Goal: Information Seeking & Learning: Check status

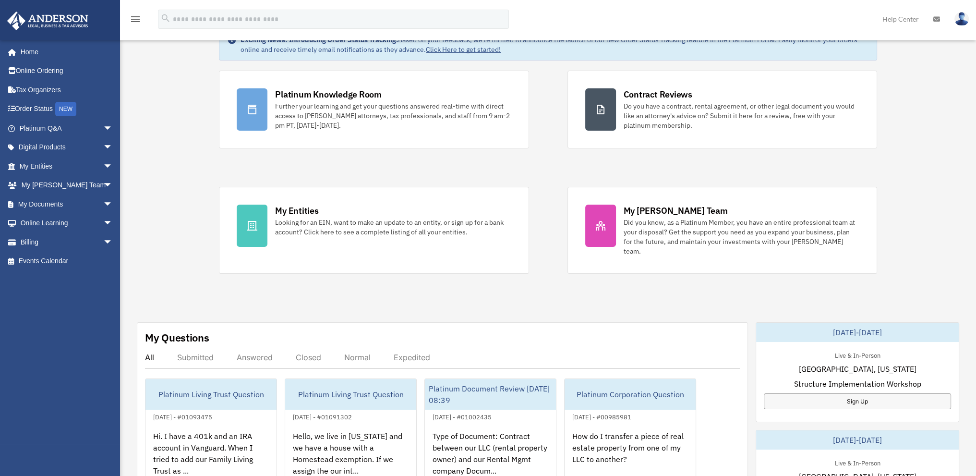
scroll to position [96, 0]
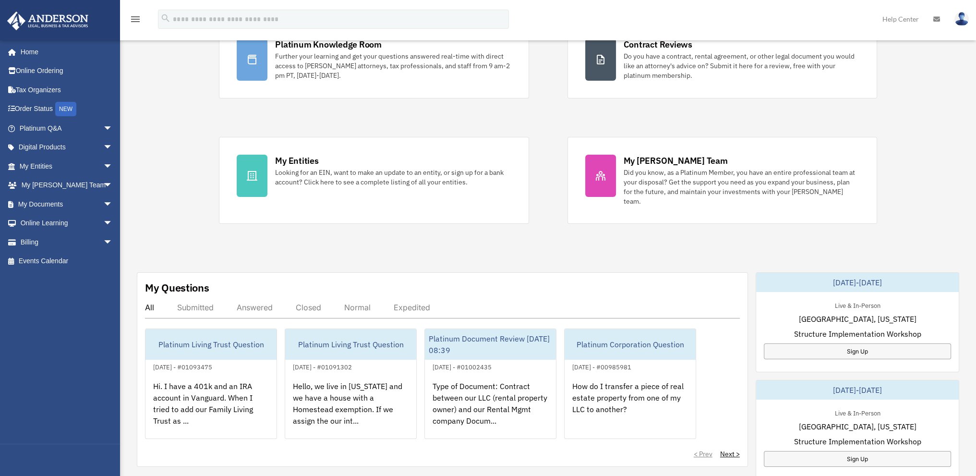
click at [257, 303] on div "Answered" at bounding box center [255, 308] width 36 height 10
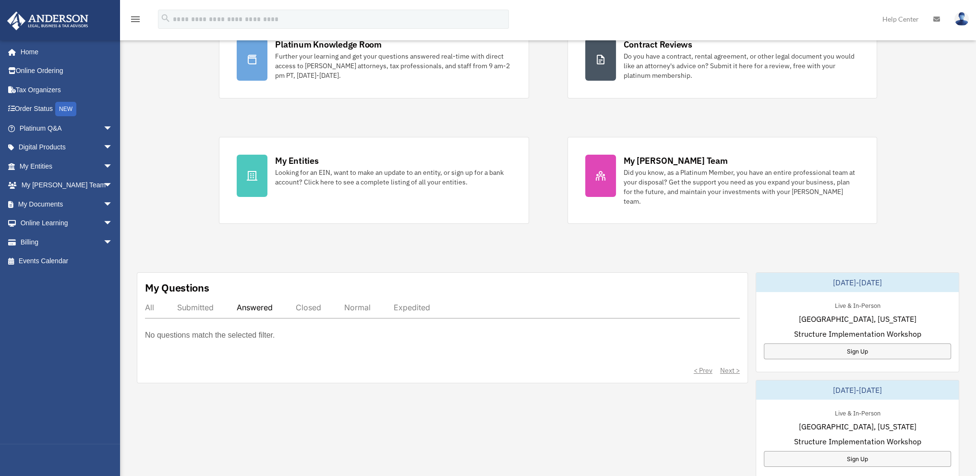
click at [322, 303] on div "All Submitted Answered Closed Normal Expedited" at bounding box center [442, 311] width 595 height 16
click at [314, 303] on div "Closed" at bounding box center [308, 308] width 25 height 10
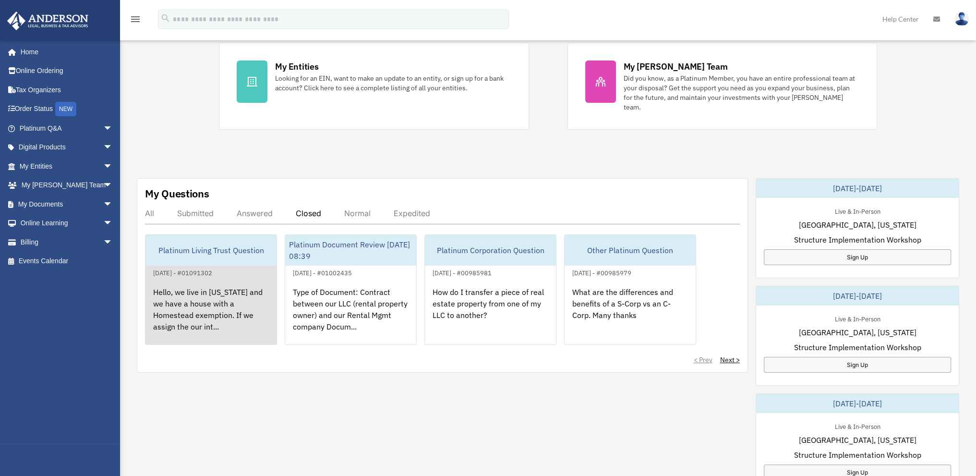
scroll to position [192, 0]
click at [210, 288] on div "Hello, we live in [US_STATE] and we have a house with a Homestead exemption. If…" at bounding box center [211, 314] width 131 height 75
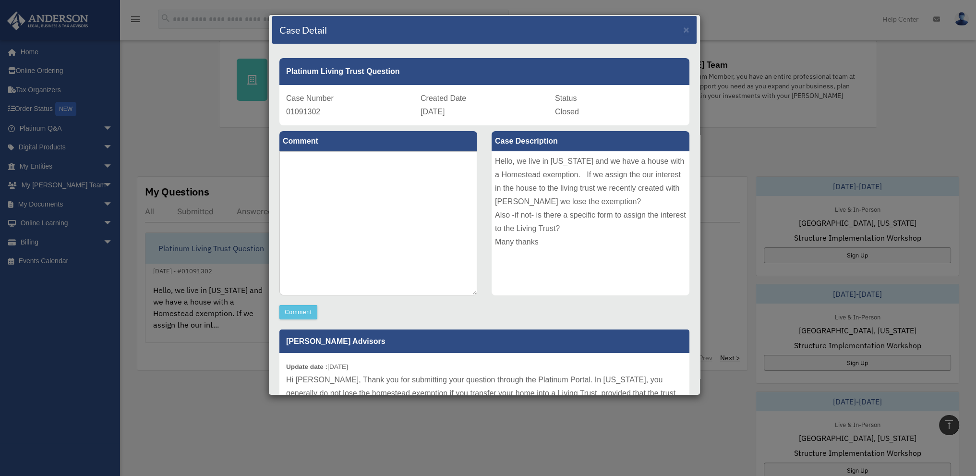
scroll to position [0, 0]
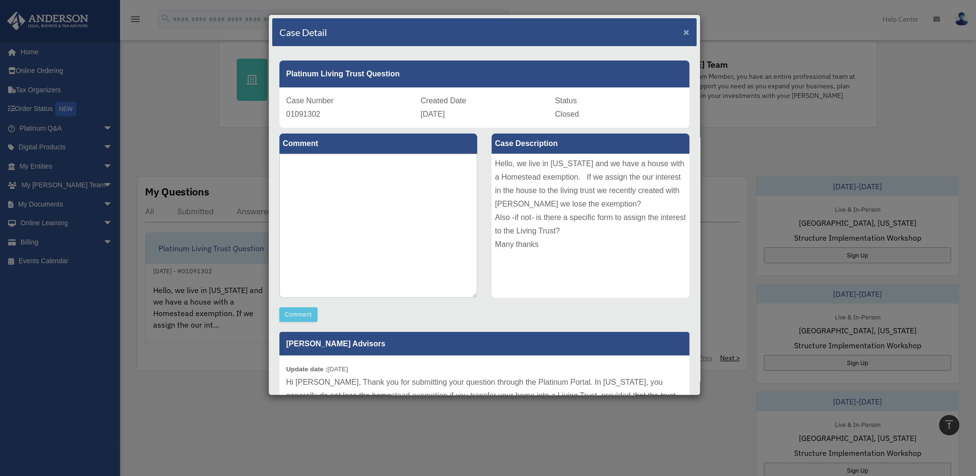
click at [683, 32] on span "×" at bounding box center [686, 31] width 6 height 11
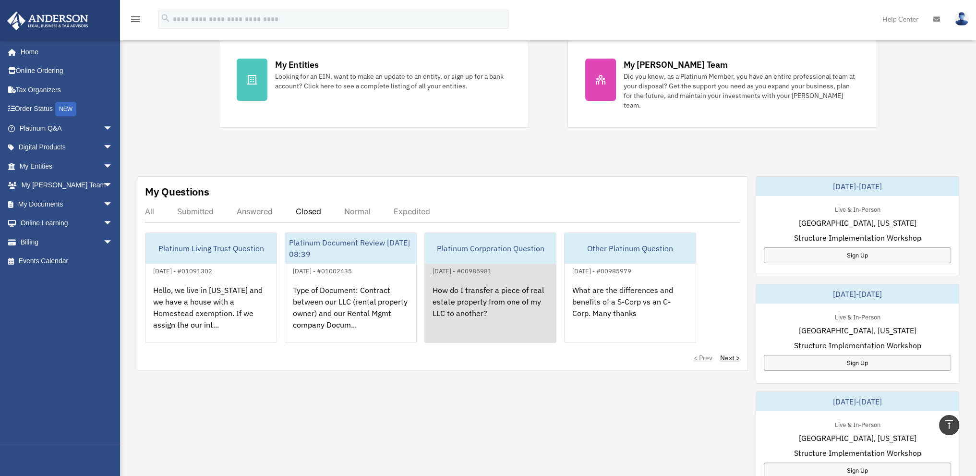
click at [475, 280] on div "How do I transfer a piece of real estate property from one of my LLC to another?" at bounding box center [490, 314] width 131 height 75
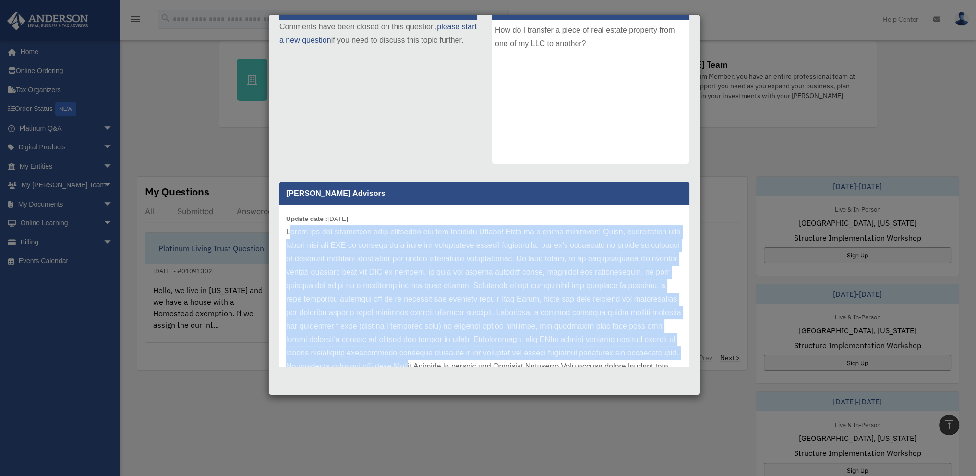
scroll to position [67, 0]
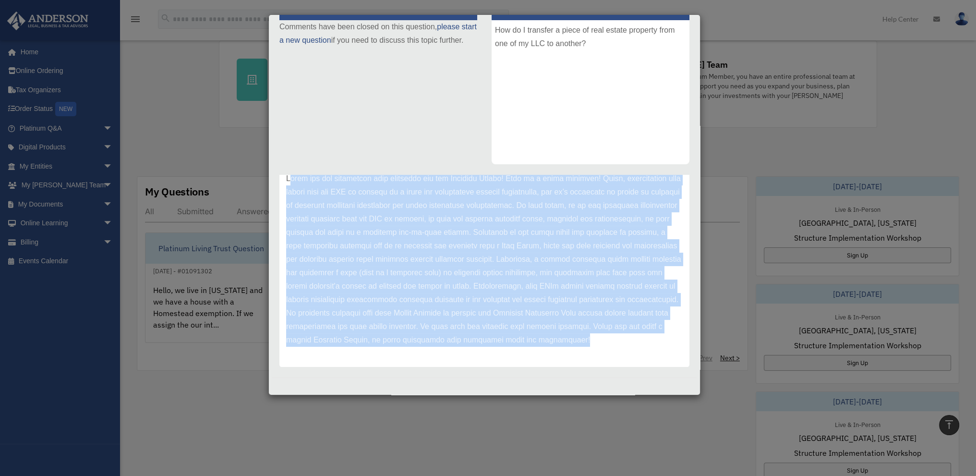
drag, startPoint x: 290, startPoint y: 230, endPoint x: 582, endPoint y: 310, distance: 302.7
click at [598, 377] on div "Platinum Corporation Question Case Number 00985981 Created Date [DATE] Status C…" at bounding box center [484, 145] width 425 height 464
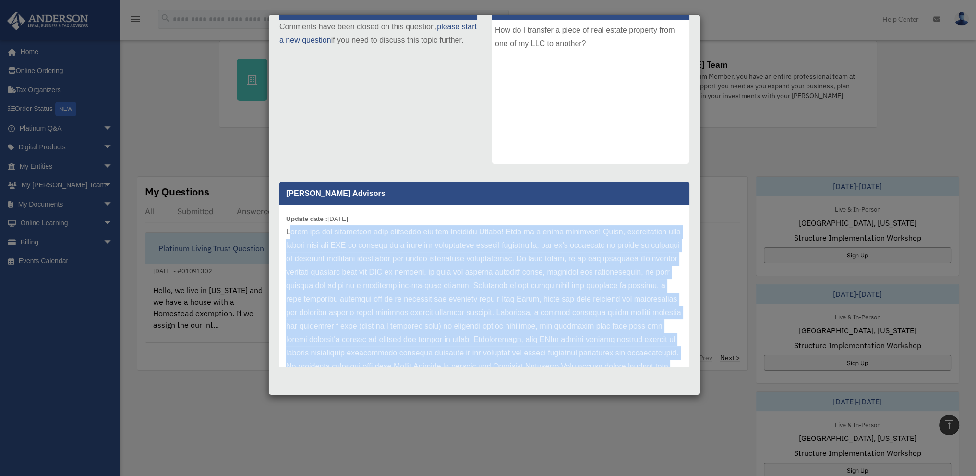
click at [342, 242] on p at bounding box center [484, 312] width 397 height 175
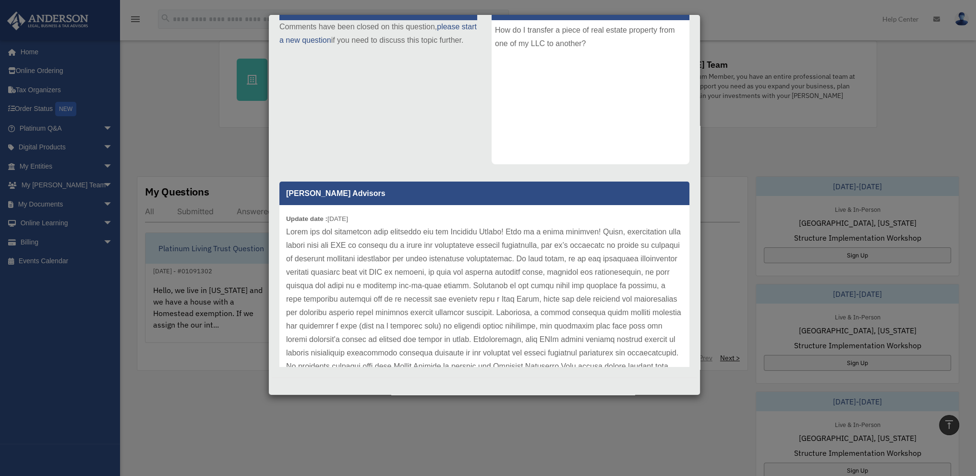
click at [189, 280] on div "Case Detail × Platinum Corporation Question Case Number 00985981 Created Date […" at bounding box center [488, 238] width 976 height 476
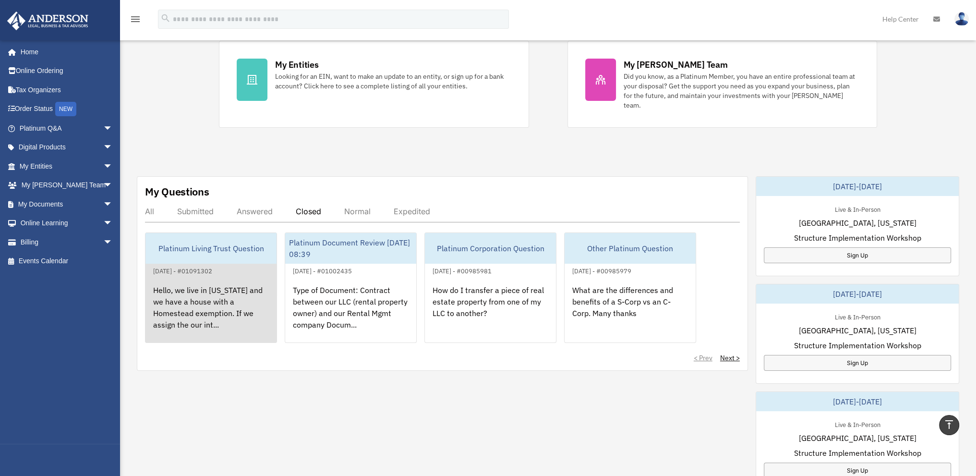
click at [238, 284] on div "Hello, we live in [US_STATE] and we have a house with a Homestead exemption. If…" at bounding box center [211, 314] width 131 height 75
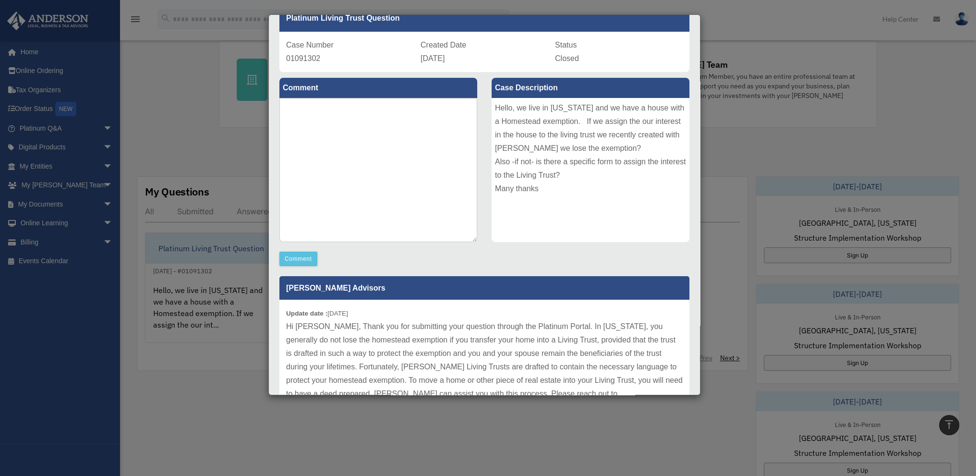
scroll to position [136, 0]
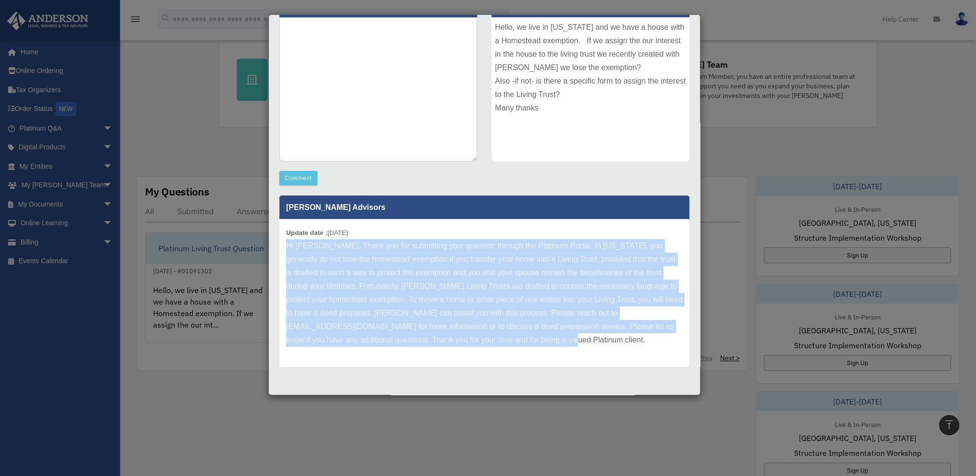
drag, startPoint x: 286, startPoint y: 245, endPoint x: 559, endPoint y: 352, distance: 292.5
click at [559, 352] on div "Update date : [DATE] Hi [PERSON_NAME], Thank you for submitting your question t…" at bounding box center [485, 293] width 410 height 148
copy p "Hi [PERSON_NAME], Thank you for submitting your question through the Platinum P…"
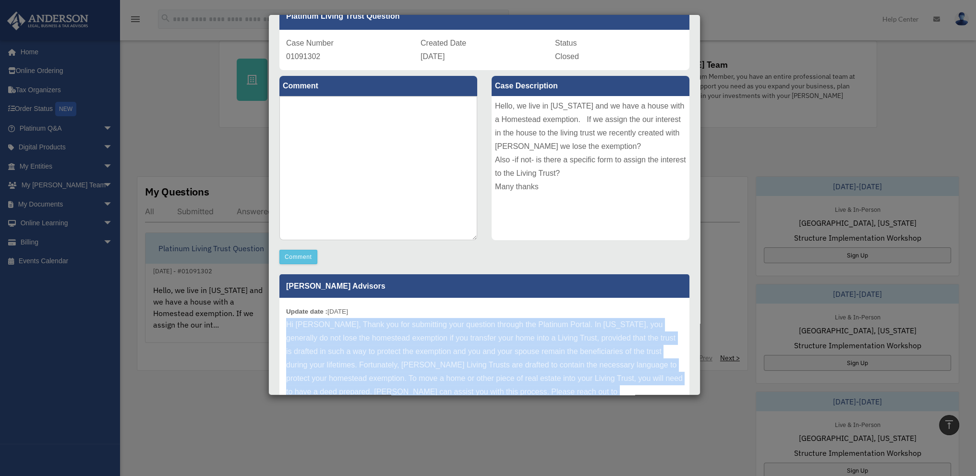
scroll to position [0, 0]
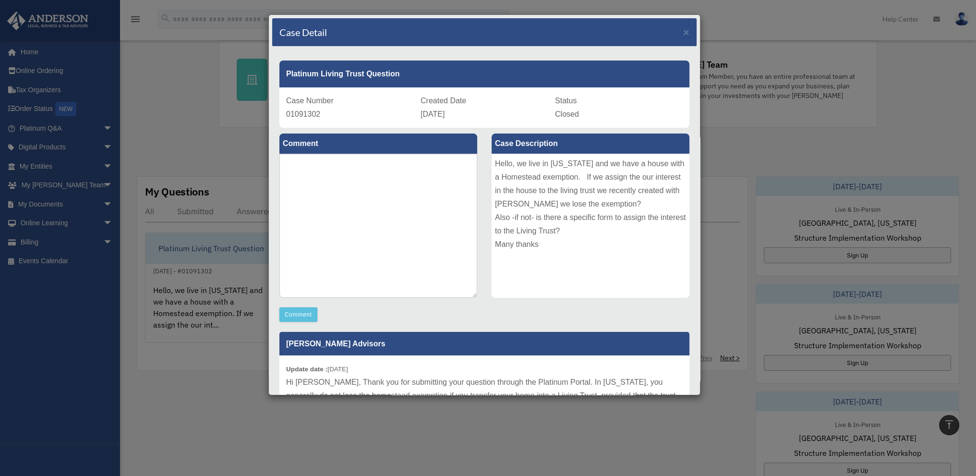
click at [498, 169] on div "Hello, we live in [US_STATE] and we have a house with a Homestead exemption. If…" at bounding box center [591, 226] width 198 height 144
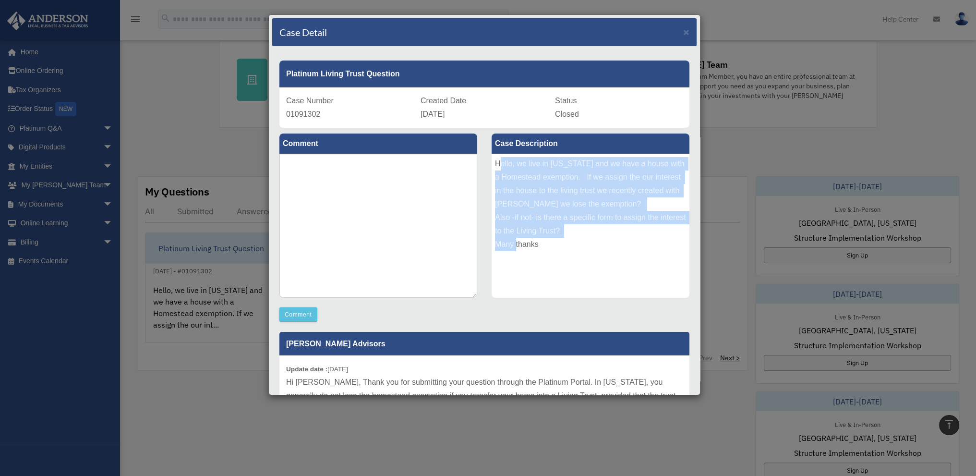
drag, startPoint x: 496, startPoint y: 159, endPoint x: 518, endPoint y: 257, distance: 101.0
click at [518, 257] on div "Hello, we live in [US_STATE] and we have a house with a Homestead exemption. If…" at bounding box center [591, 226] width 198 height 144
copy div "ello, we live in [US_STATE] and we have a house with a Homestead exemption. If …"
click at [683, 32] on span "×" at bounding box center [686, 31] width 6 height 11
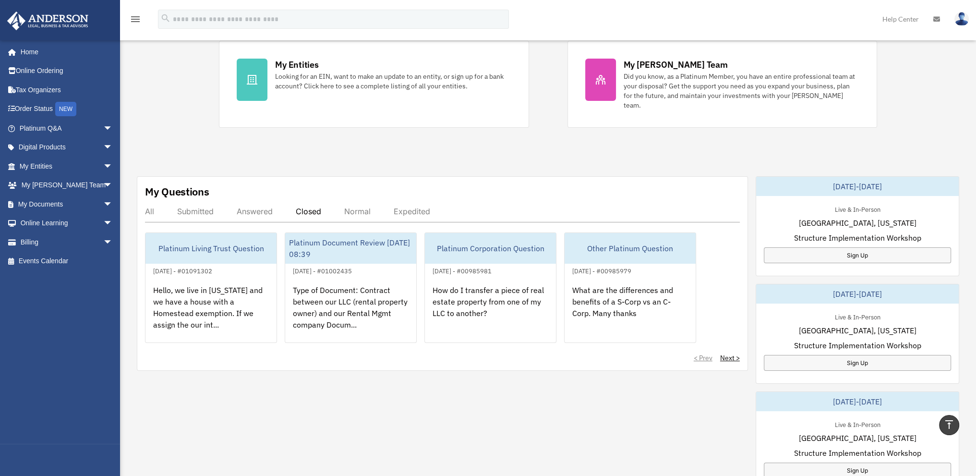
click at [147, 207] on div "All" at bounding box center [149, 212] width 9 height 10
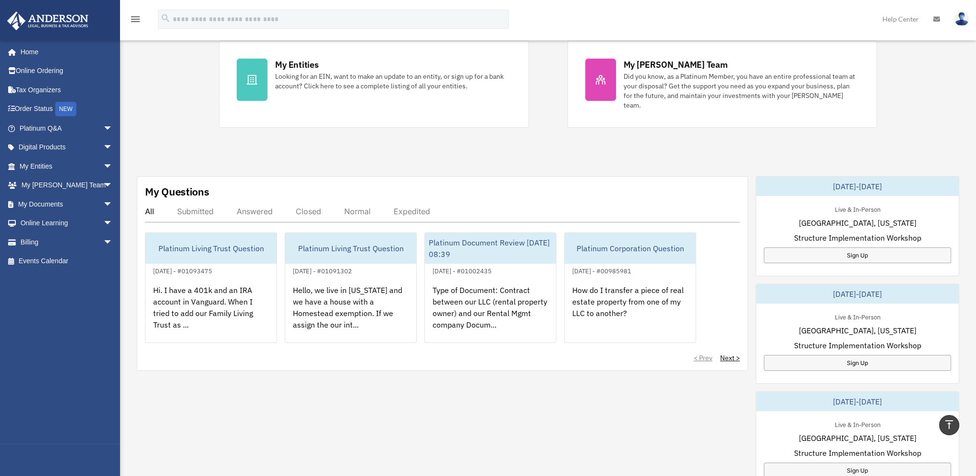
click at [188, 207] on div "Submitted" at bounding box center [195, 212] width 37 height 10
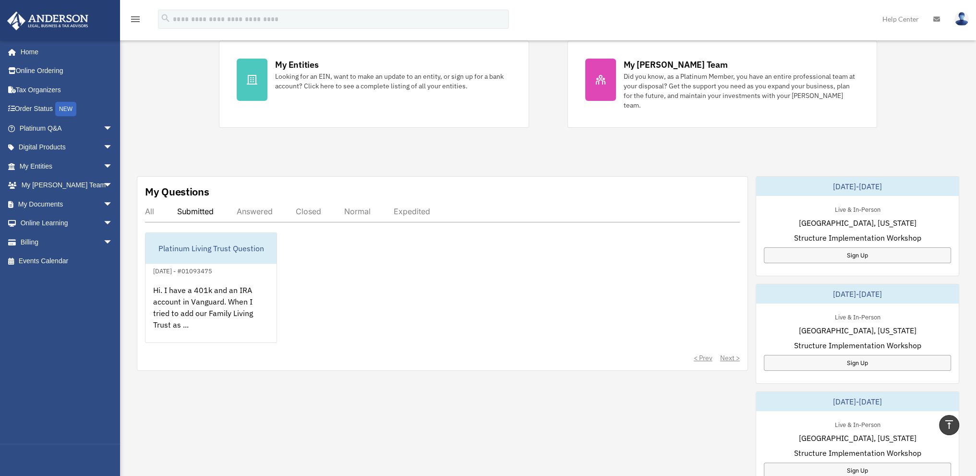
click at [261, 207] on div "Answered" at bounding box center [255, 212] width 36 height 10
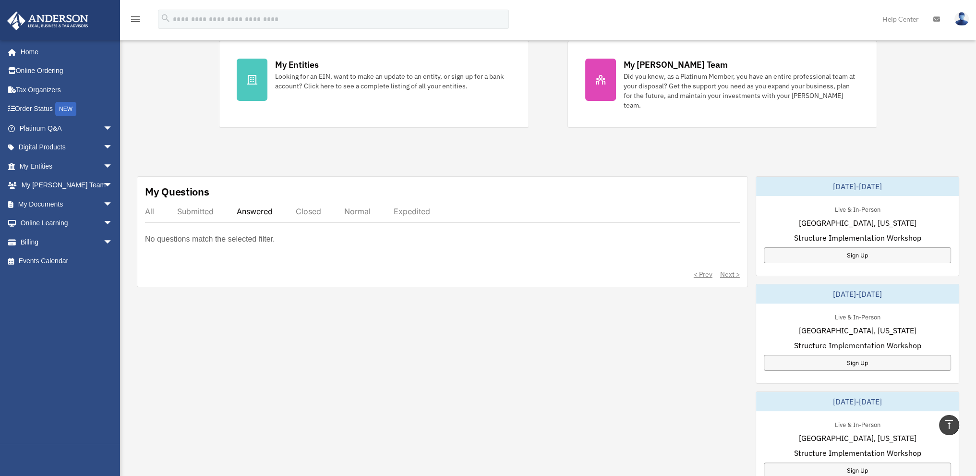
click at [317, 207] on div "Closed" at bounding box center [308, 212] width 25 height 10
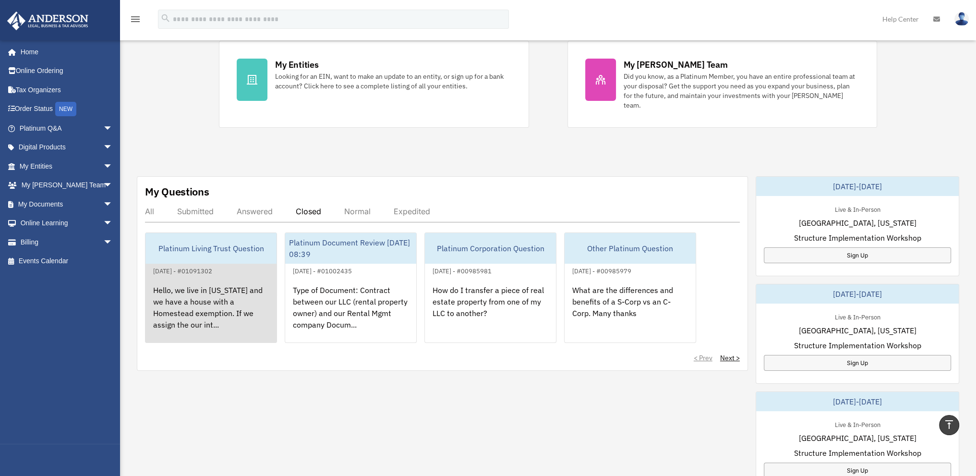
click at [217, 293] on div "Hello, we live in [US_STATE] and we have a house with a Homestead exemption. If…" at bounding box center [211, 314] width 131 height 75
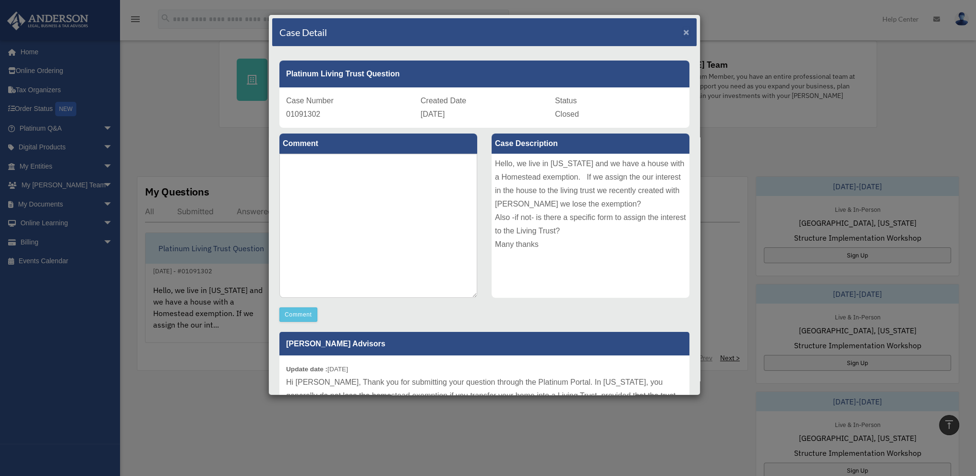
click at [683, 34] on span "×" at bounding box center [686, 31] width 6 height 11
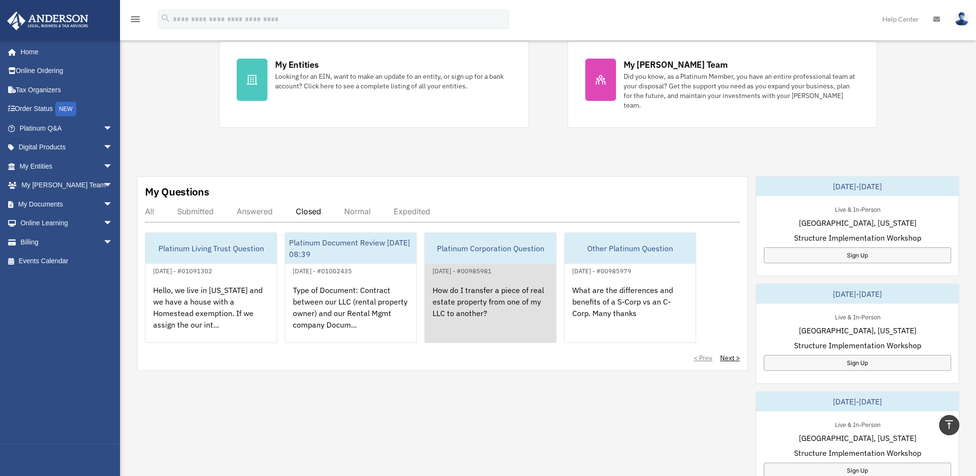
click at [475, 290] on div "How do I transfer a piece of real estate property from one of my LLC to another?" at bounding box center [490, 314] width 131 height 75
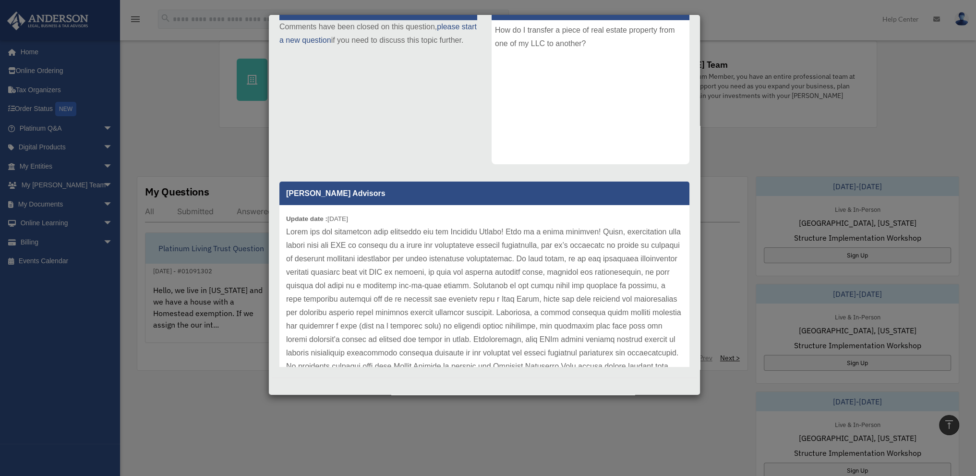
scroll to position [37, 0]
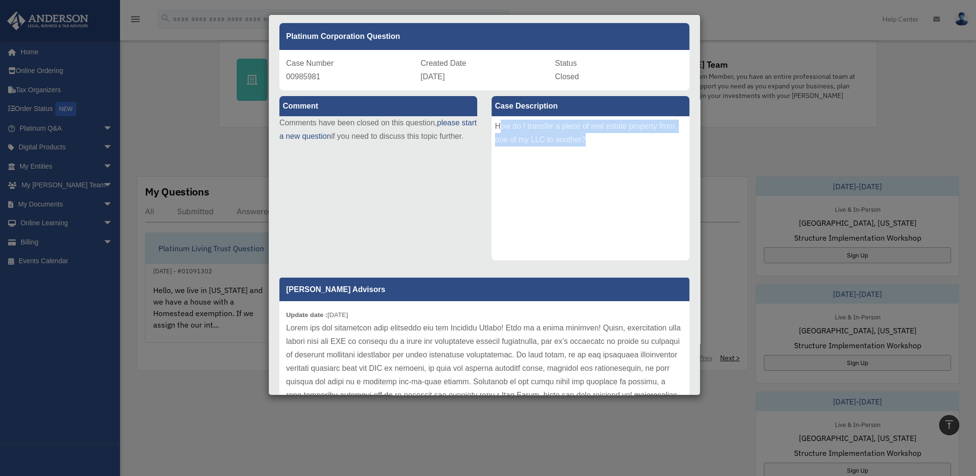
drag, startPoint x: 497, startPoint y: 125, endPoint x: 597, endPoint y: 146, distance: 102.4
click at [597, 146] on div "How do I transfer a piece of real estate property from one of my LLC to another?" at bounding box center [591, 188] width 198 height 144
copy div "ow do I transfer a piece of real estate property from one of my LLC to another?"
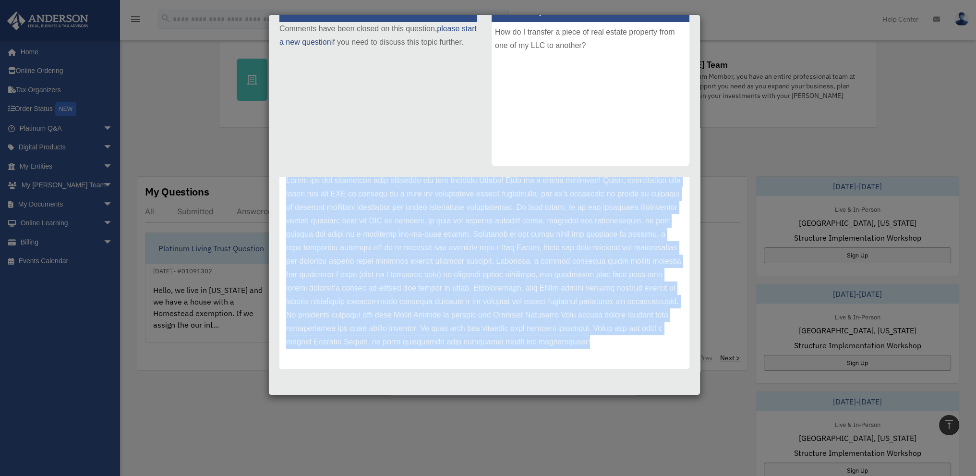
scroll to position [134, 0]
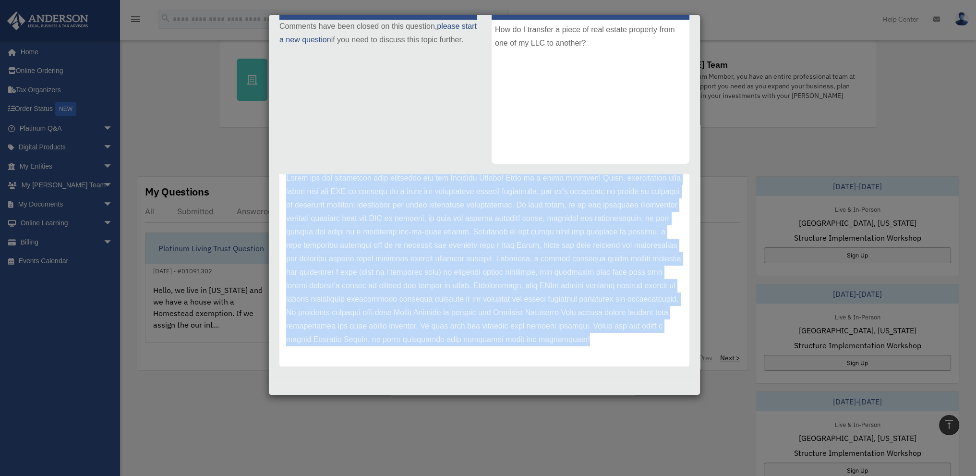
drag, startPoint x: 287, startPoint y: 276, endPoint x: 605, endPoint y: 335, distance: 323.9
click at [605, 335] on p at bounding box center [484, 258] width 397 height 175
copy p "Lorem ips dol sitametcon adip elitseddo eiu tem Incididu Utlabo! Etdo ma a enim…"
